Goal: Transaction & Acquisition: Book appointment/travel/reservation

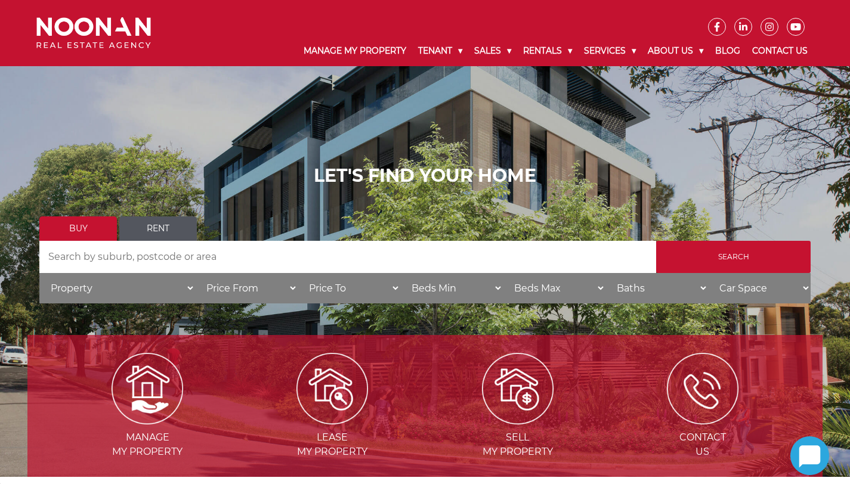
click at [157, 219] on link "Rent" at bounding box center [158, 229] width 78 height 24
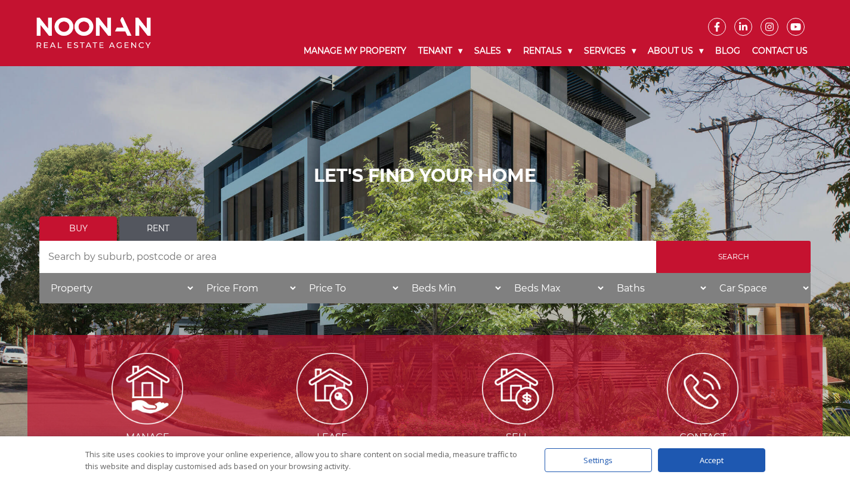
scroll to position [246, 0]
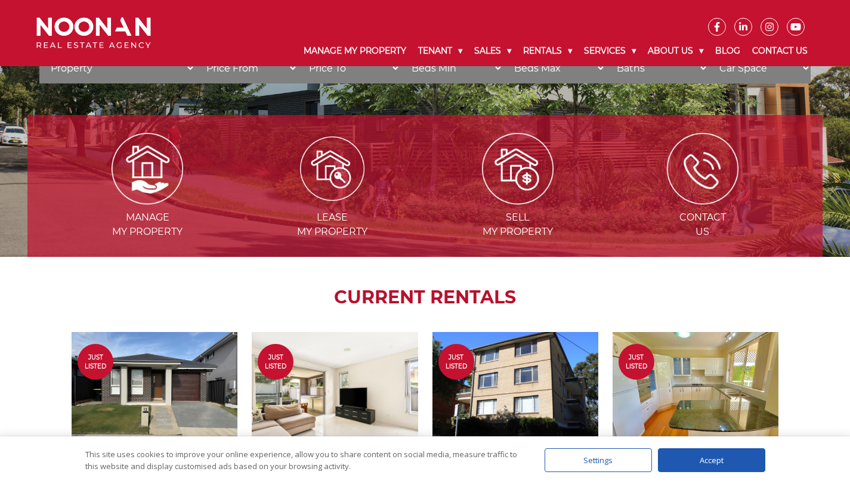
scroll to position [197, 0]
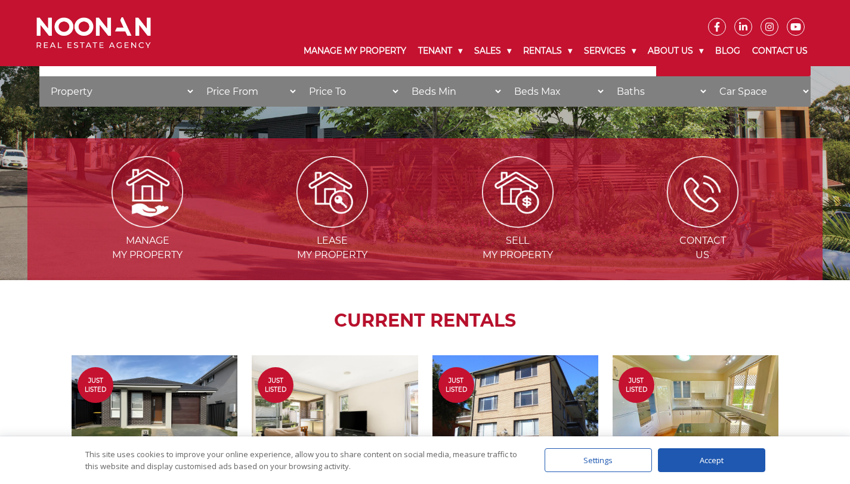
click at [490, 89] on select "Beds Min 1 + 2 + 3 + 4 + 5 + 6 + 7 + 8 + 9 + 10 +" at bounding box center [451, 91] width 103 height 30
select select "2"
click at [400, 76] on select "Beds Min 1 + 2 + 3 + 4 + 5 + 6 + 7 + 8 + 9 + 10 +" at bounding box center [451, 91] width 103 height 30
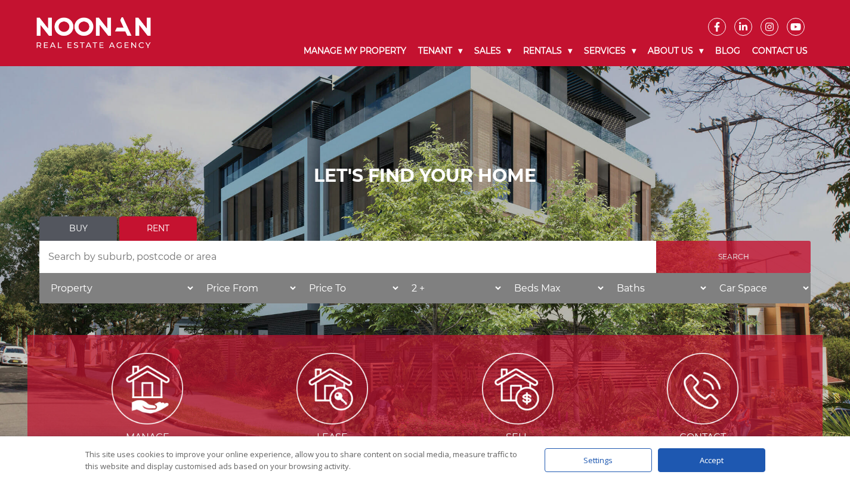
click at [771, 260] on input "Search" at bounding box center [733, 257] width 154 height 32
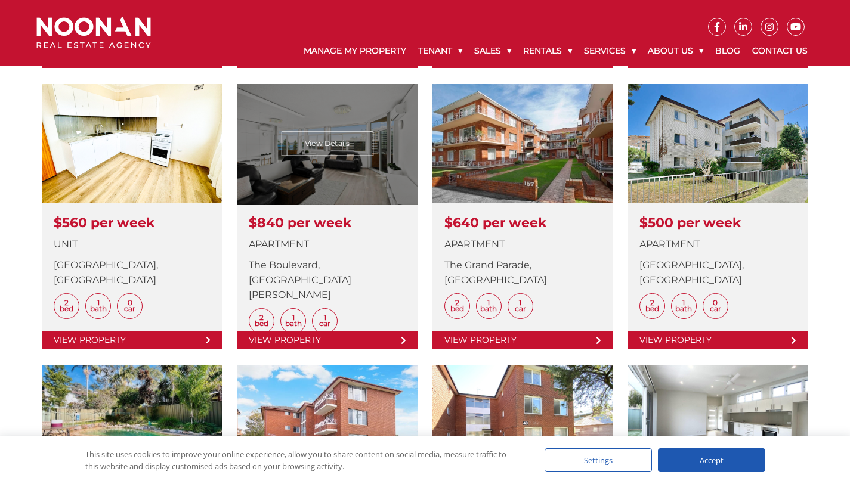
scroll to position [1140, 0]
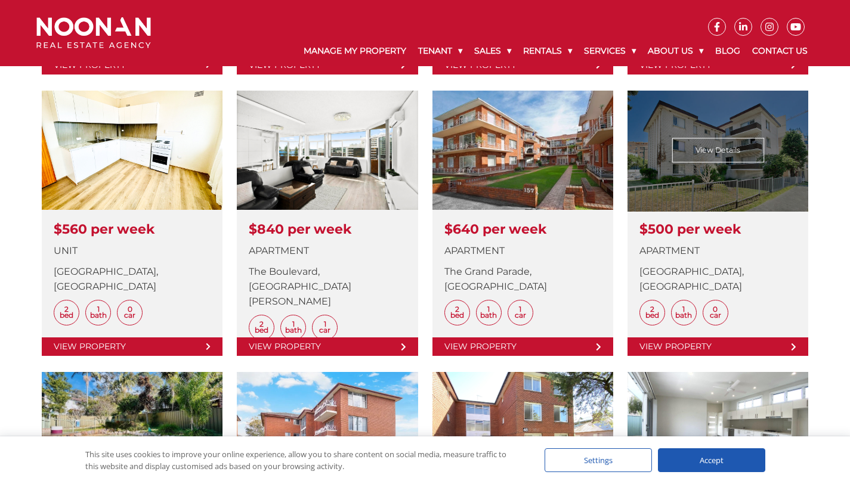
click at [702, 225] on link at bounding box center [717, 223] width 181 height 265
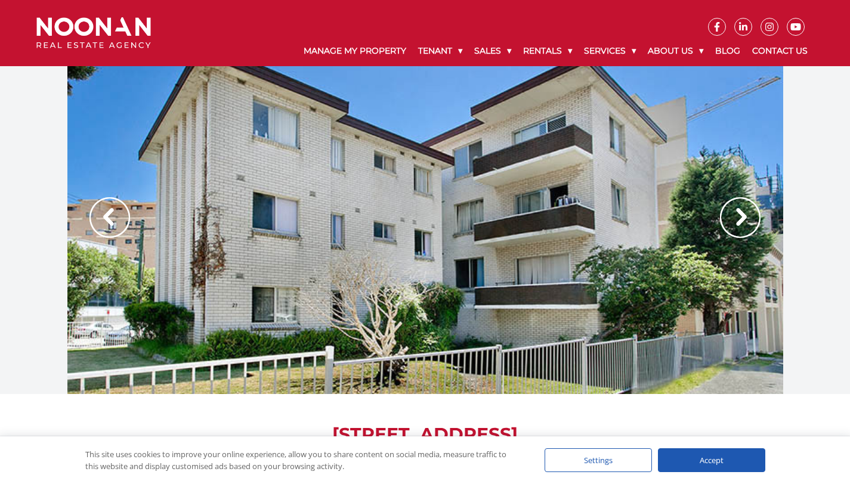
click at [735, 226] on img at bounding box center [740, 217] width 41 height 41
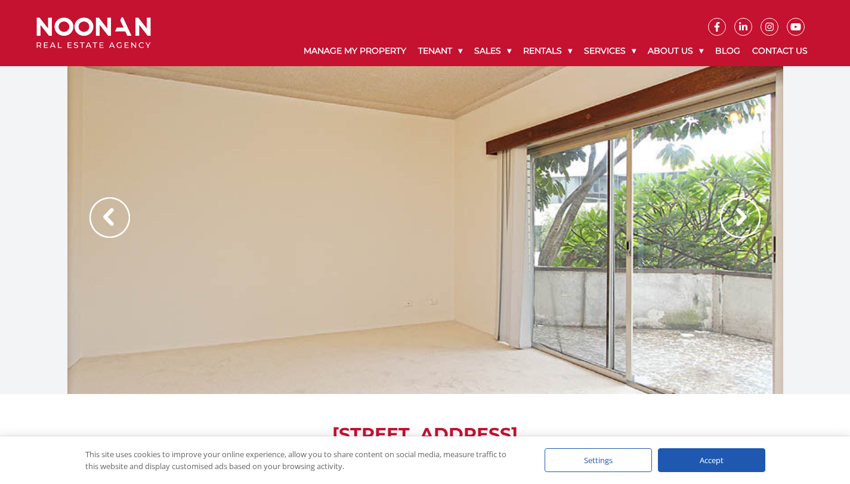
click at [735, 226] on img at bounding box center [740, 217] width 41 height 41
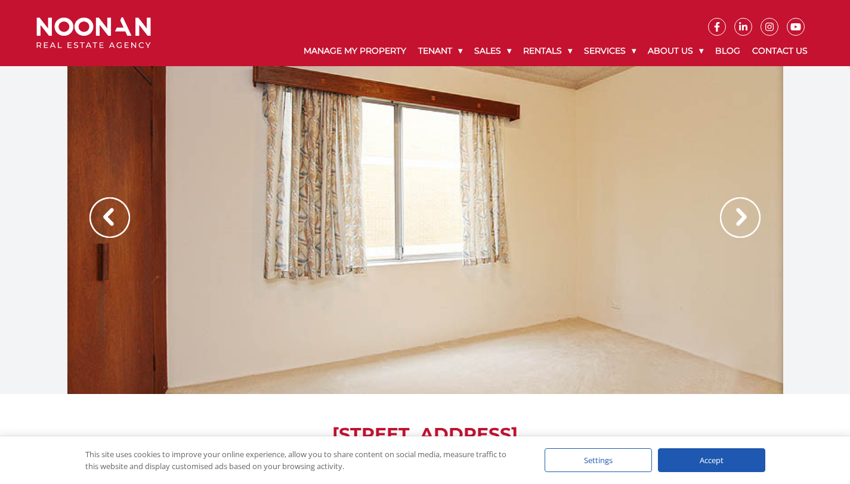
click at [735, 226] on img at bounding box center [740, 217] width 41 height 41
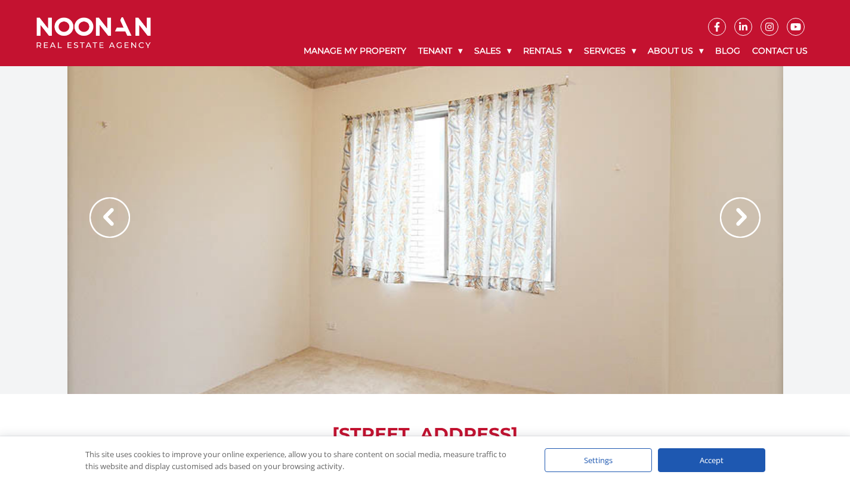
click at [735, 226] on img at bounding box center [740, 217] width 41 height 41
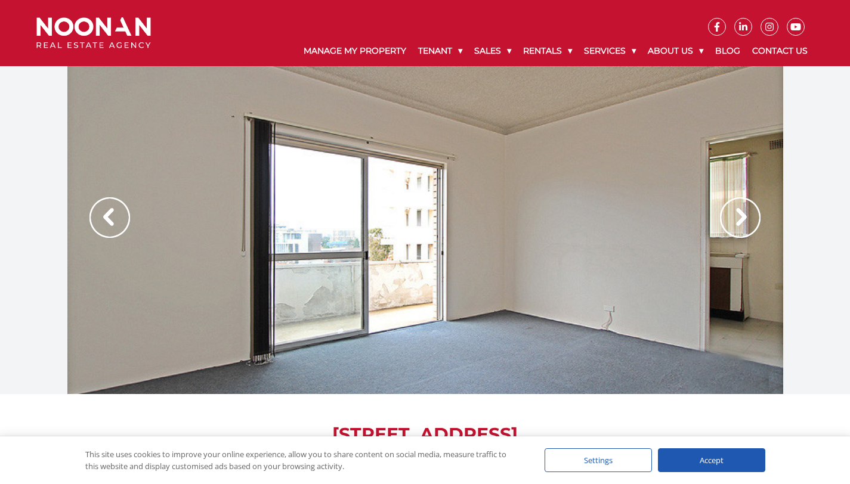
click at [735, 226] on img at bounding box center [740, 217] width 41 height 41
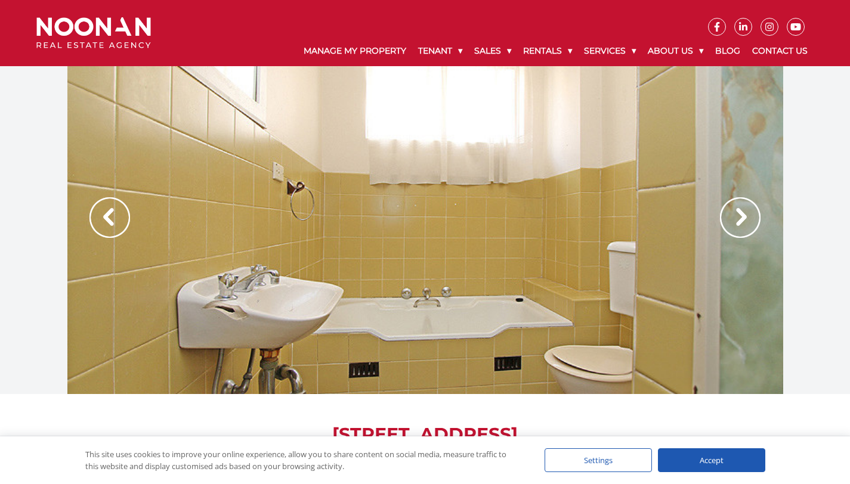
click at [741, 225] on img at bounding box center [740, 217] width 41 height 41
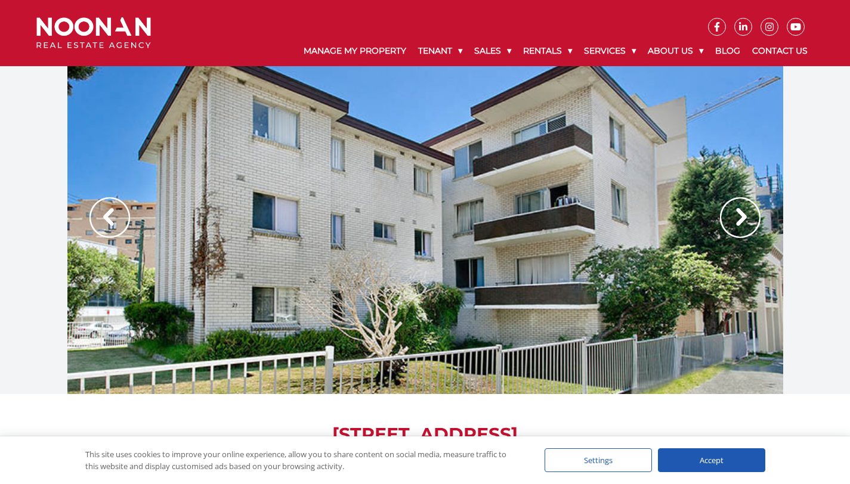
click at [740, 224] on img at bounding box center [740, 217] width 41 height 41
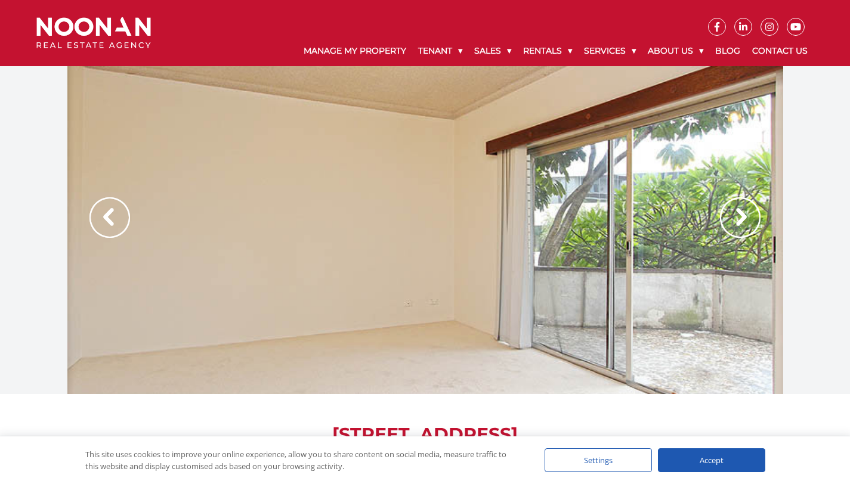
click at [739, 224] on img at bounding box center [740, 217] width 41 height 41
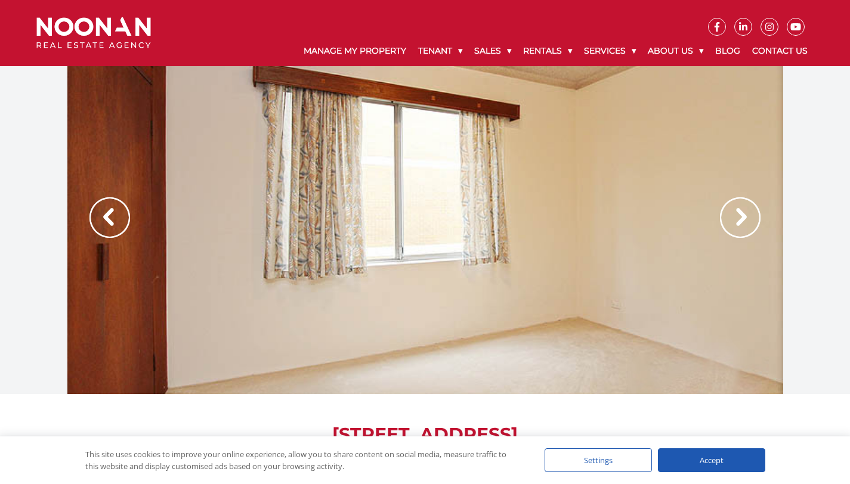
click at [740, 230] on img at bounding box center [740, 217] width 41 height 41
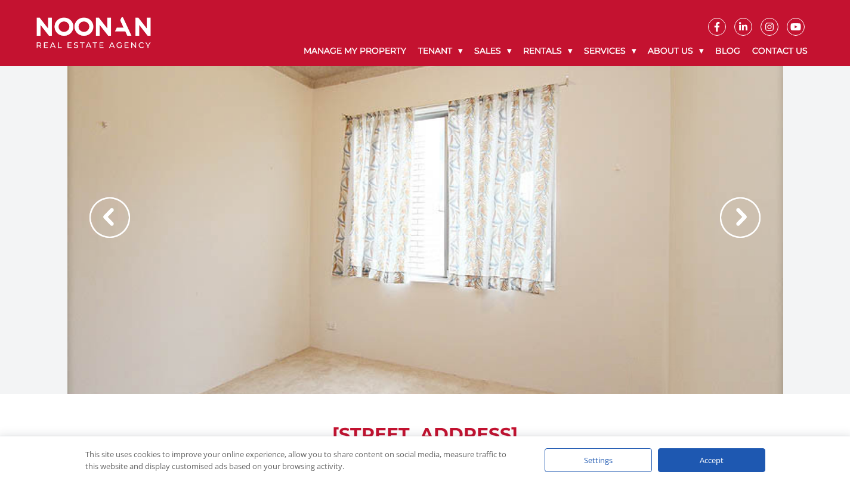
click at [740, 230] on img at bounding box center [740, 217] width 41 height 41
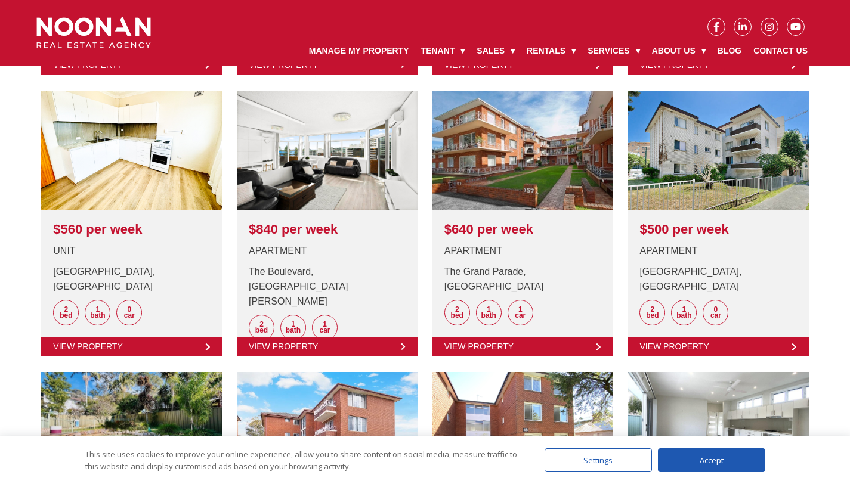
scroll to position [1140, 0]
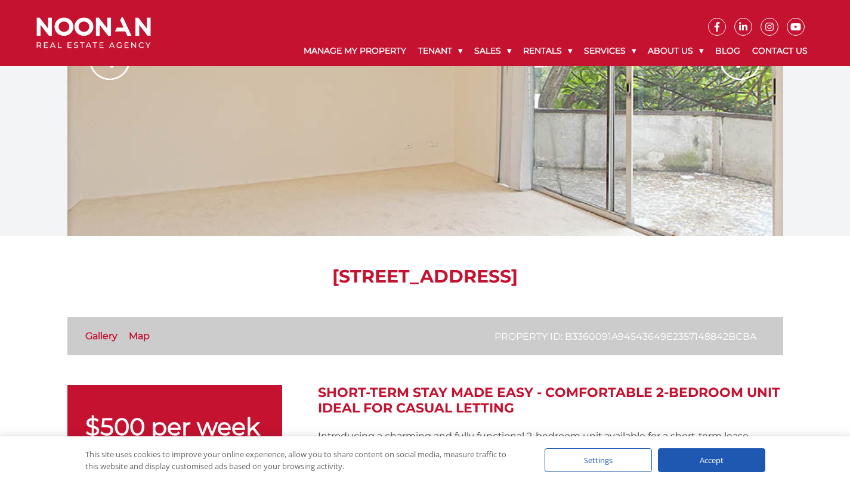
scroll to position [45, 0]
